Goal: Transaction & Acquisition: Purchase product/service

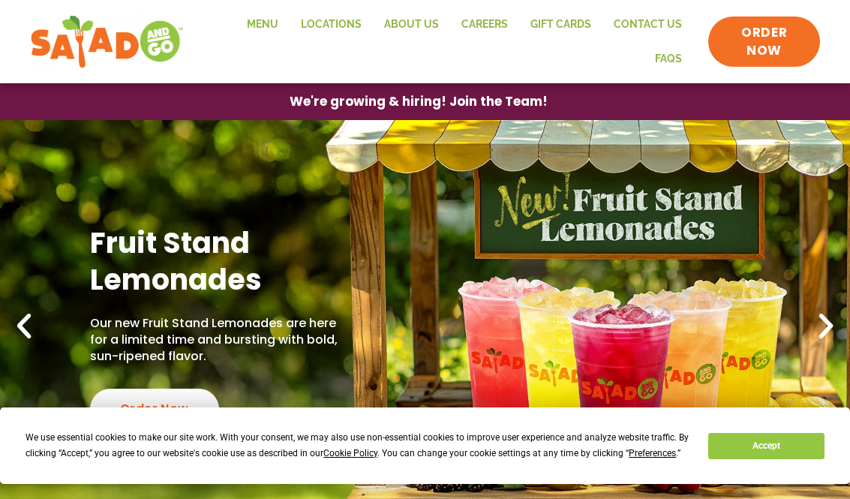
click at [344, 13] on link "Locations" at bounding box center [331, 25] width 83 height 35
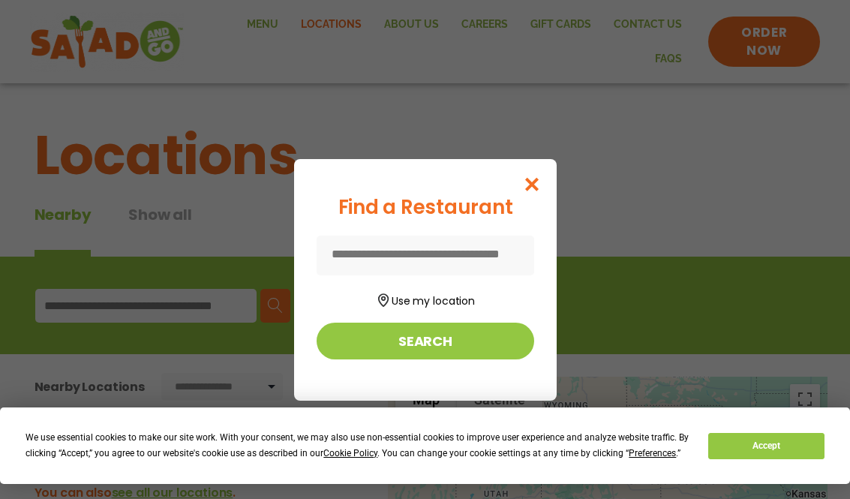
click at [352, 246] on input at bounding box center [426, 256] width 218 height 40
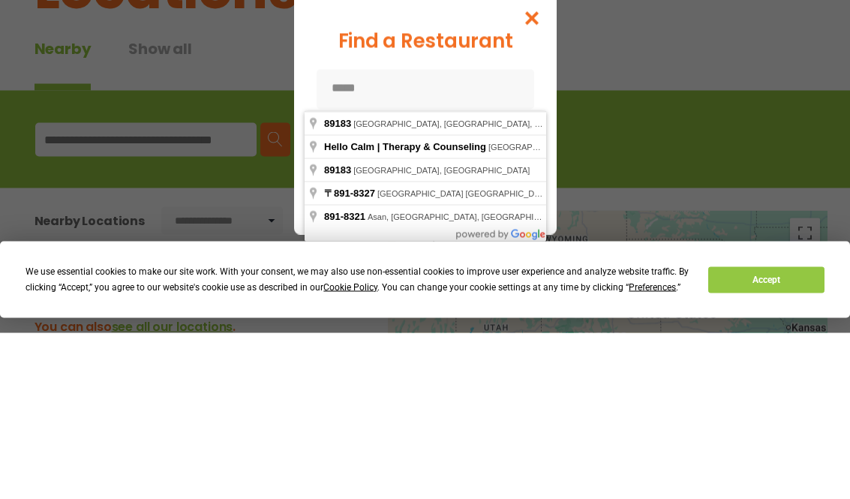
type input "**********"
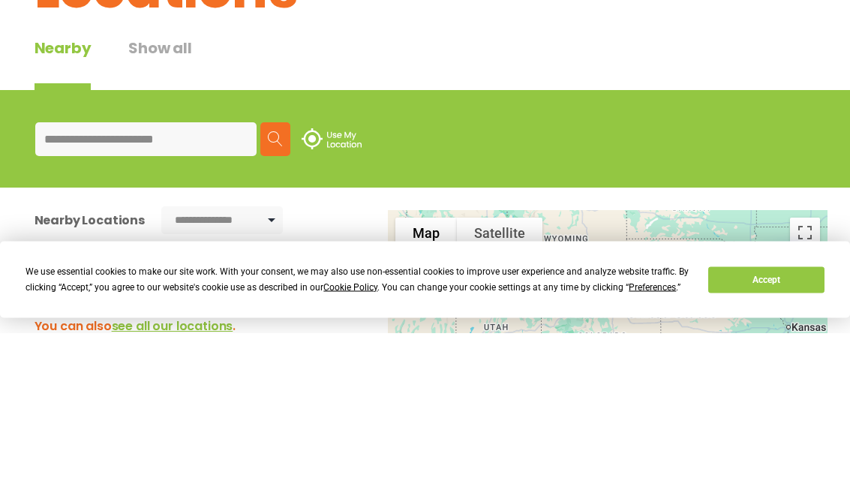
scroll to position [167, 0]
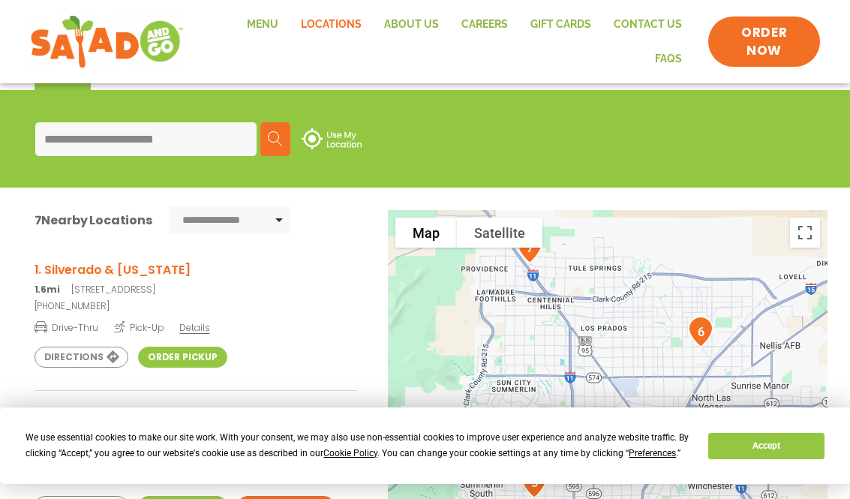
click at [283, 136] on img at bounding box center [275, 138] width 15 height 15
click at [148, 303] on link "[PHONE_NUMBER]" at bounding box center [196, 306] width 323 height 14
click at [179, 352] on link "Order Pickup" at bounding box center [182, 357] width 89 height 21
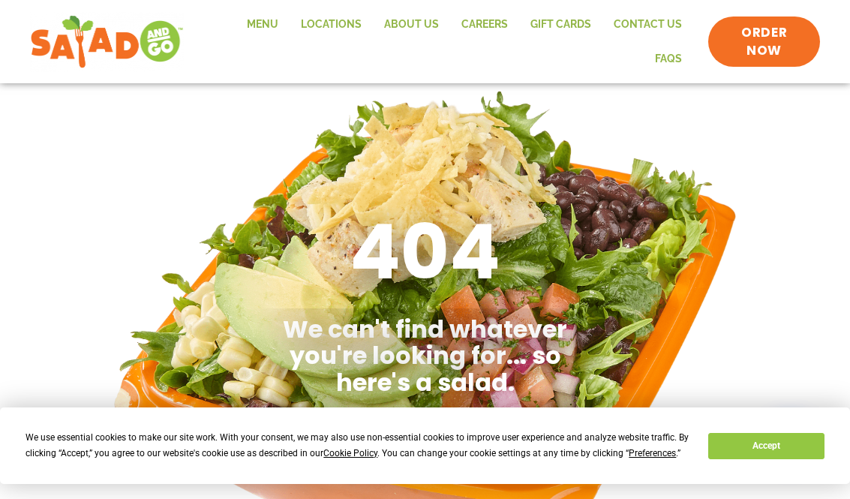
click at [273, 20] on link "Menu" at bounding box center [263, 25] width 54 height 35
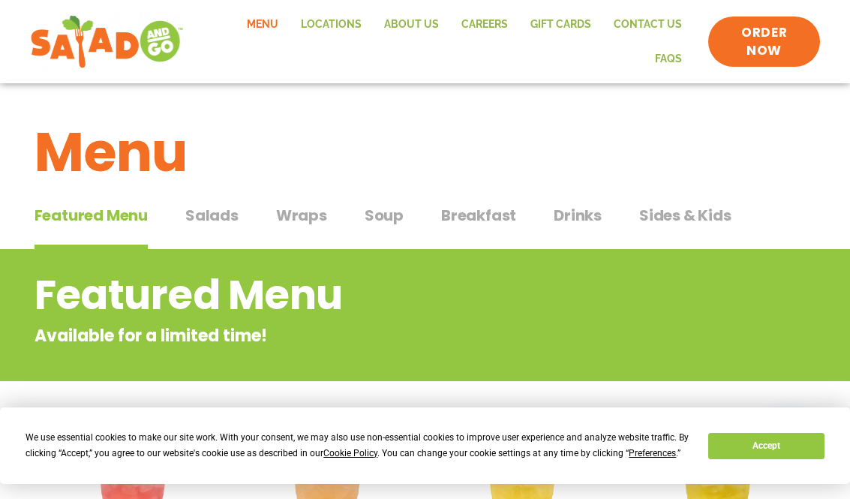
click at [215, 210] on span "Salads" at bounding box center [211, 215] width 53 height 23
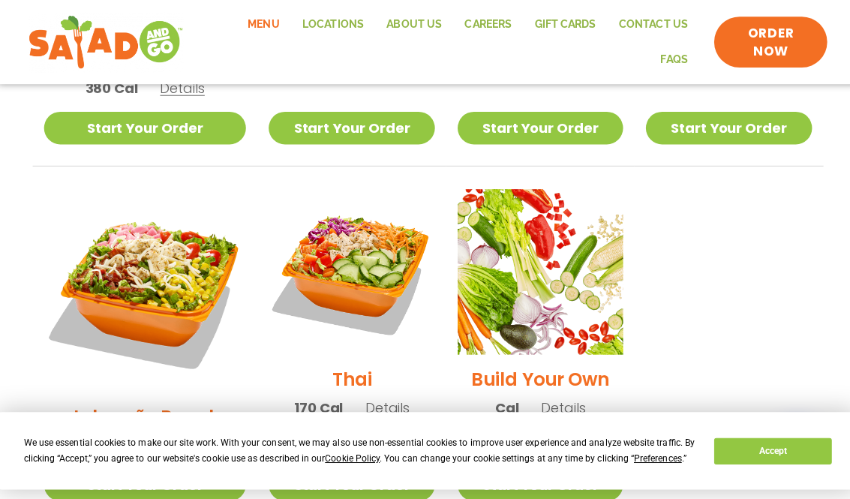
scroll to position [1052, 0]
click at [516, 229] on img at bounding box center [537, 269] width 164 height 164
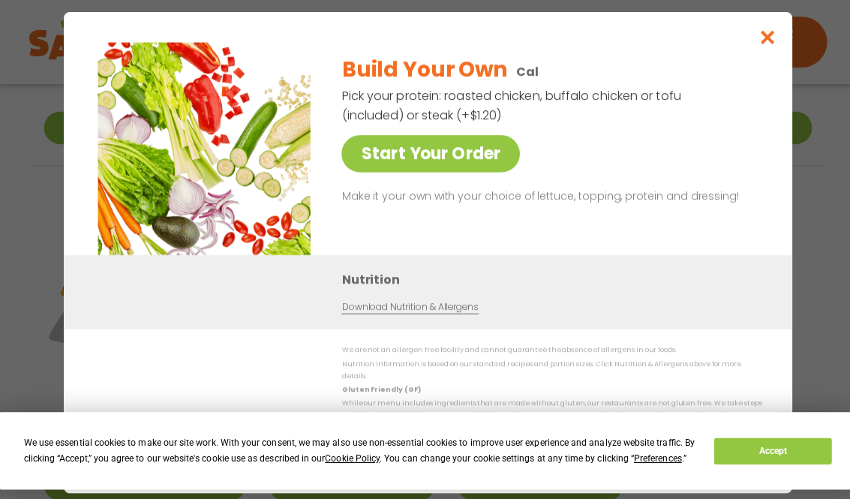
click at [420, 170] on link "Start Your Order" at bounding box center [428, 152] width 176 height 37
